Goal: Transaction & Acquisition: Purchase product/service

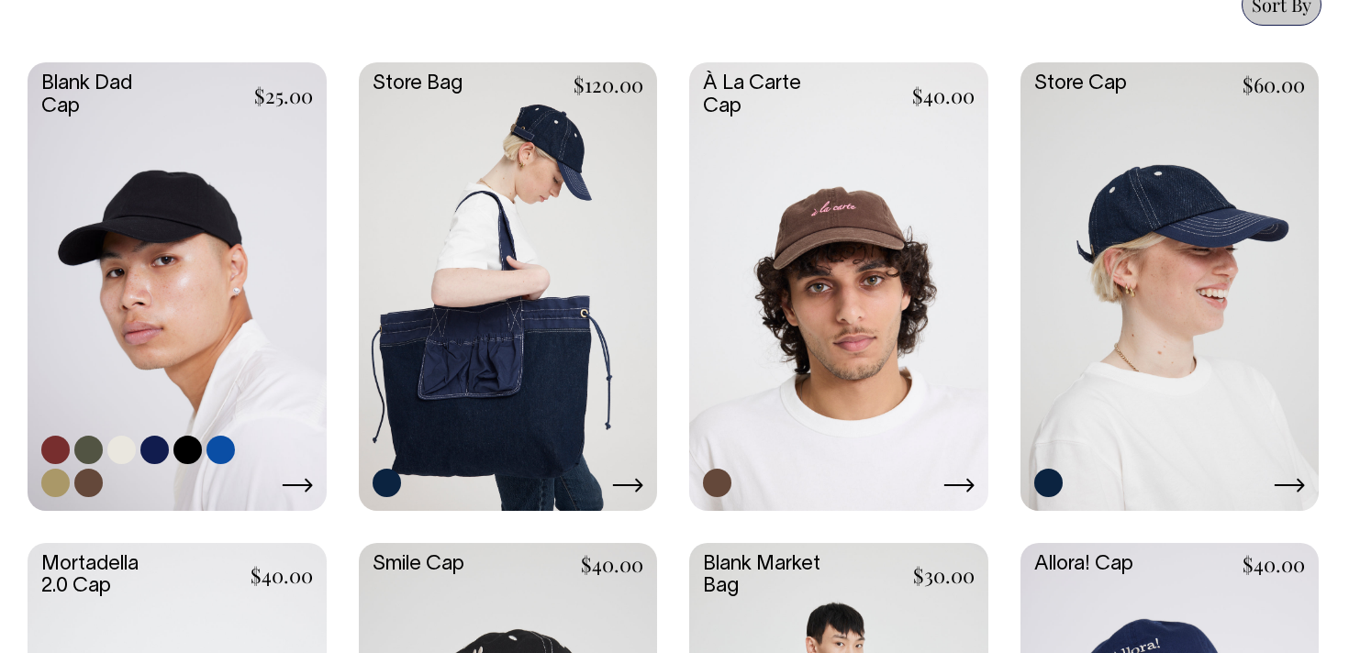
scroll to position [850, 0]
click at [154, 262] on link at bounding box center [177, 284] width 299 height 444
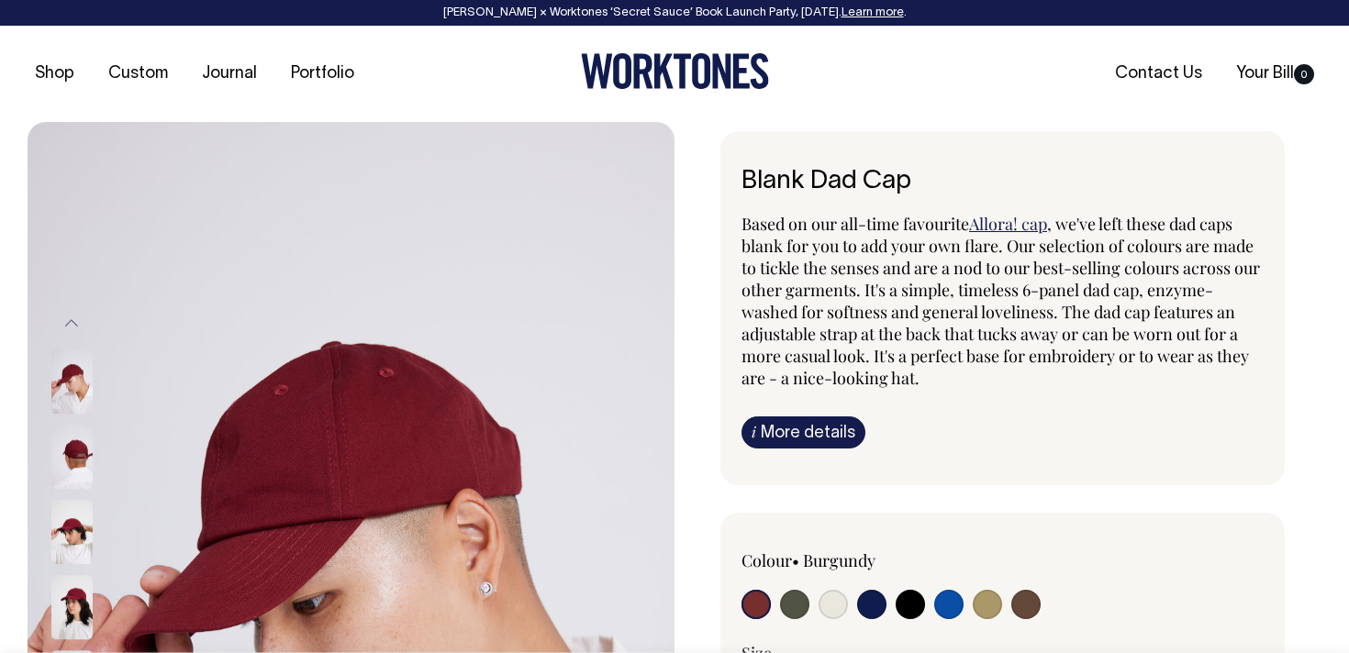
click at [809, 432] on link "i More details" at bounding box center [803, 433] width 124 height 32
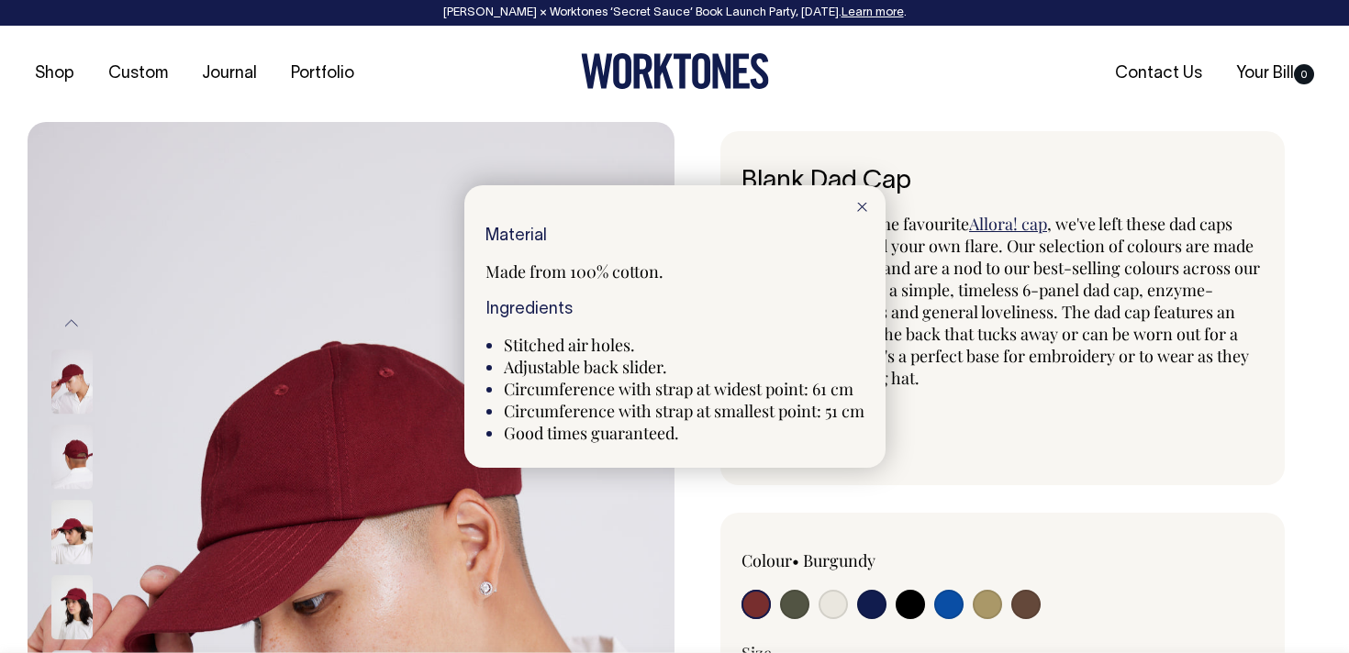
click at [1008, 172] on div at bounding box center [674, 326] width 1349 height 653
